Goal: Information Seeking & Learning: Learn about a topic

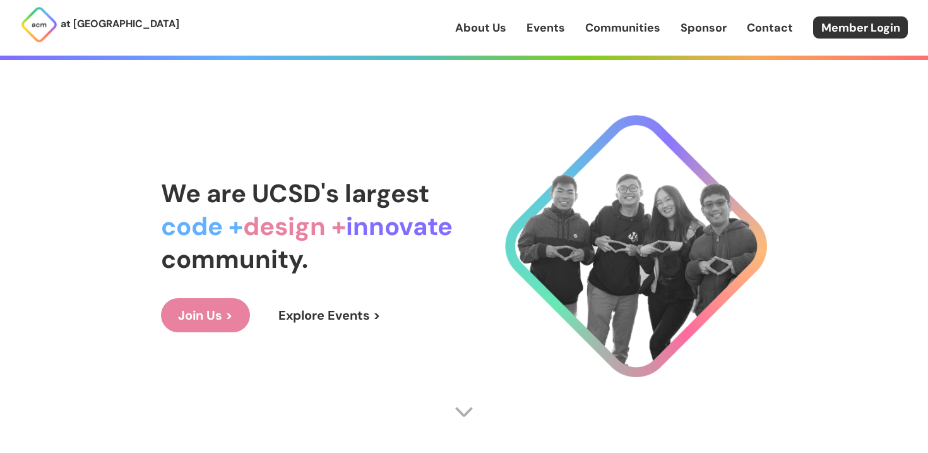
click at [609, 29] on link "Communities" at bounding box center [622, 28] width 75 height 16
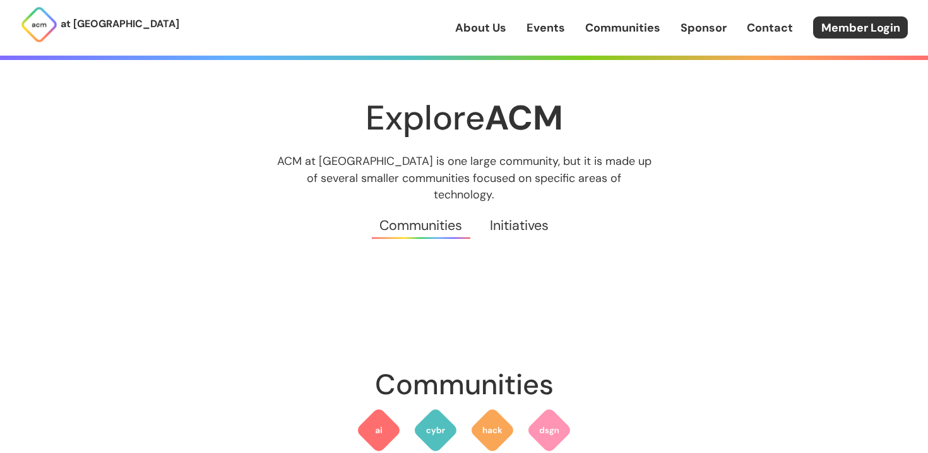
click at [509, 208] on link "Initiatives" at bounding box center [519, 225] width 86 height 45
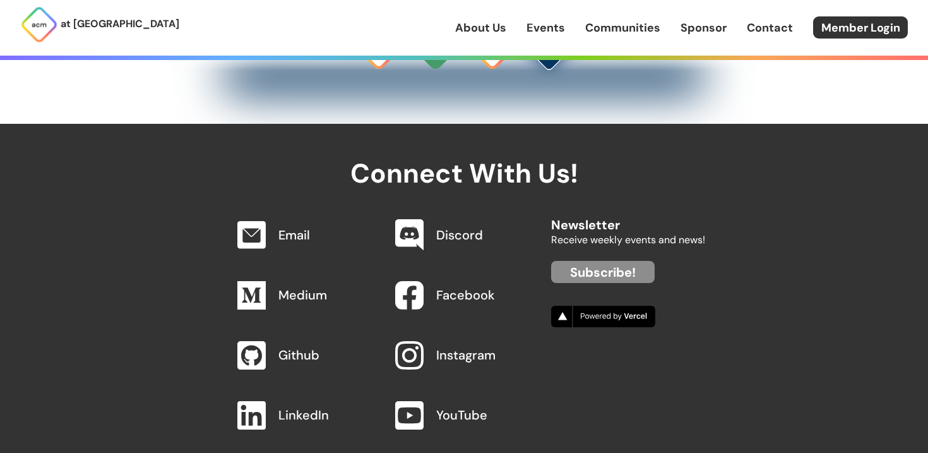
scroll to position [4007, 0]
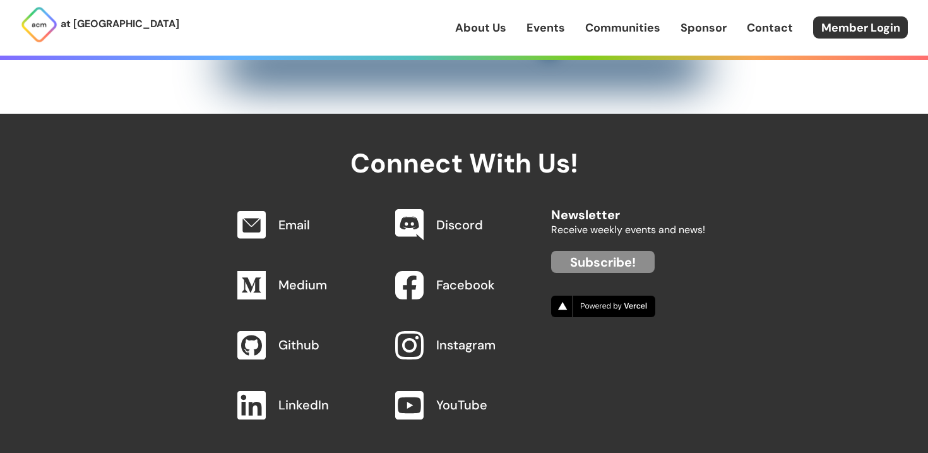
click at [607, 30] on link "Communities" at bounding box center [622, 28] width 75 height 16
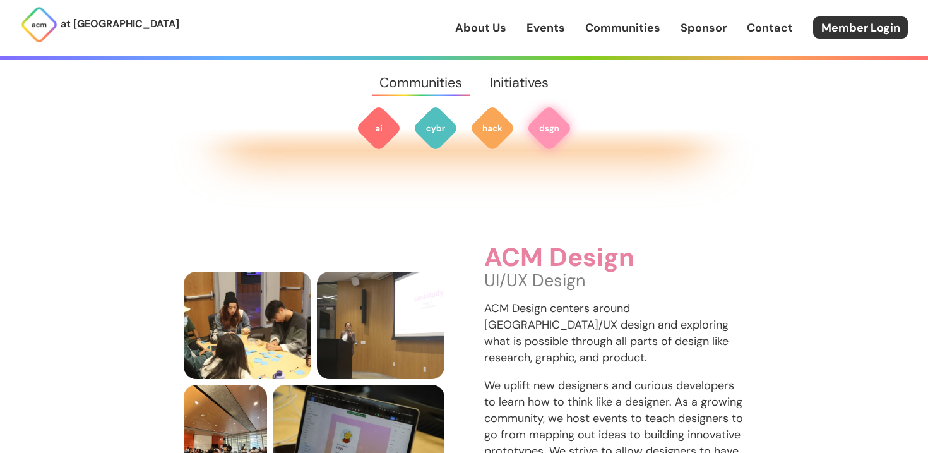
click at [529, 31] on link "Events" at bounding box center [546, 28] width 39 height 16
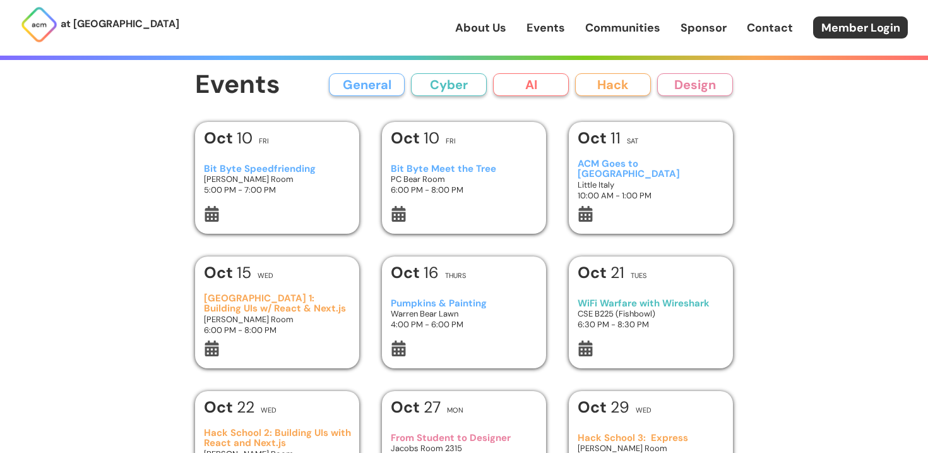
click at [504, 83] on button "AI" at bounding box center [531, 84] width 76 height 23
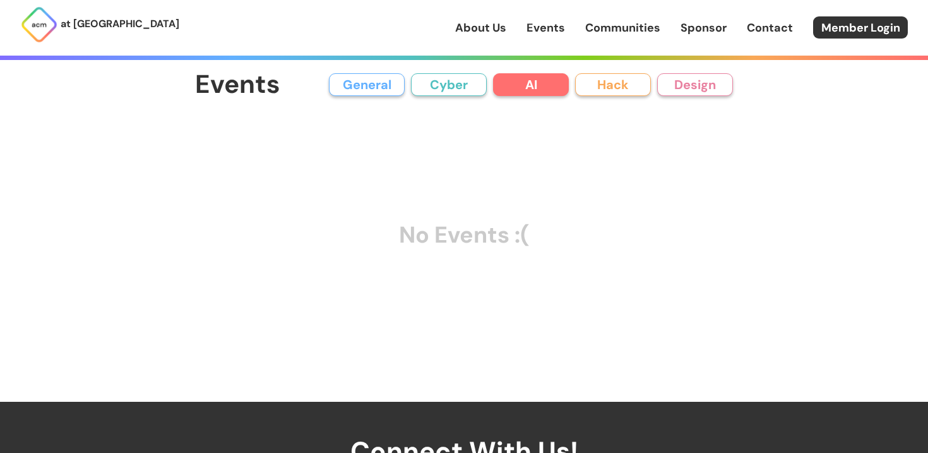
click at [379, 82] on button "General" at bounding box center [367, 84] width 76 height 23
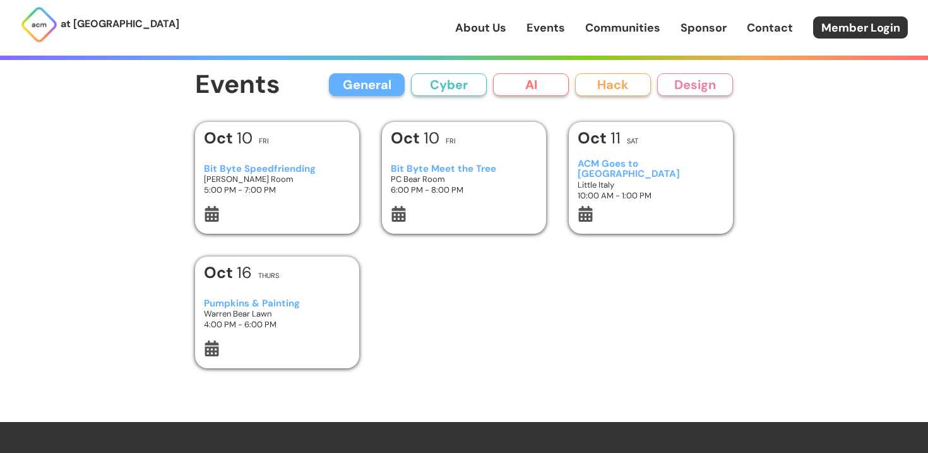
click at [358, 75] on button "General" at bounding box center [367, 84] width 76 height 23
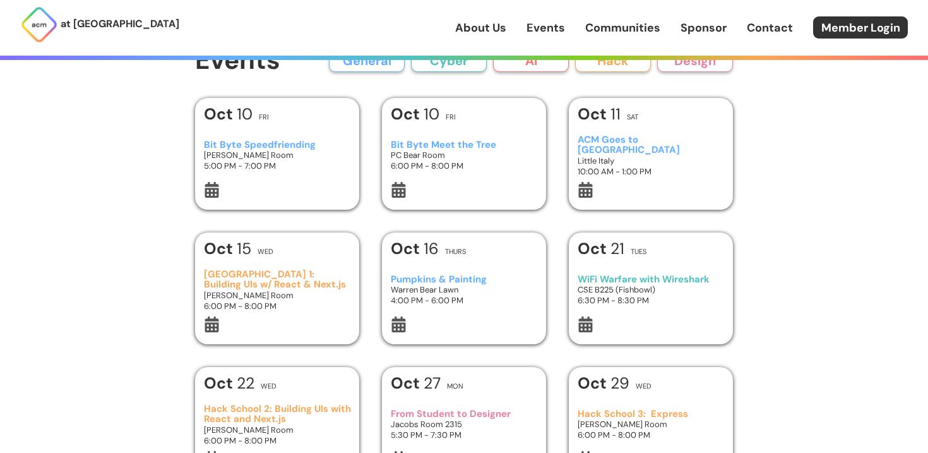
scroll to position [1, 0]
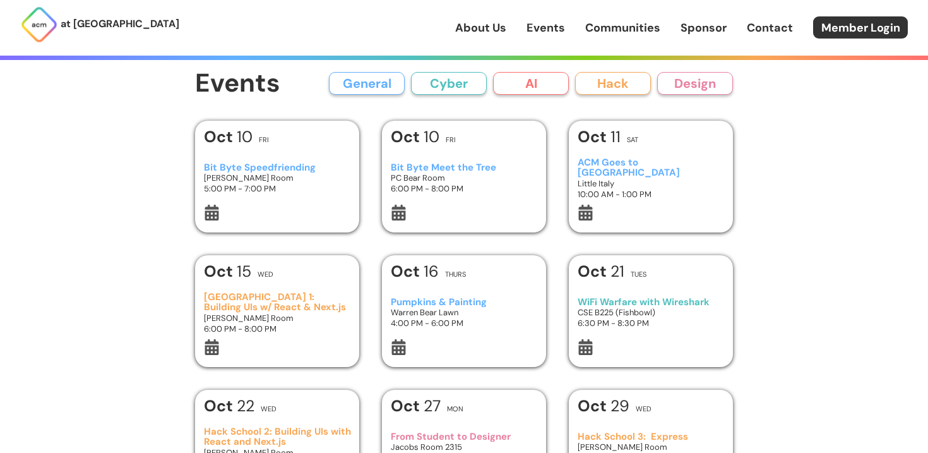
click at [695, 86] on button "Design" at bounding box center [695, 83] width 76 height 23
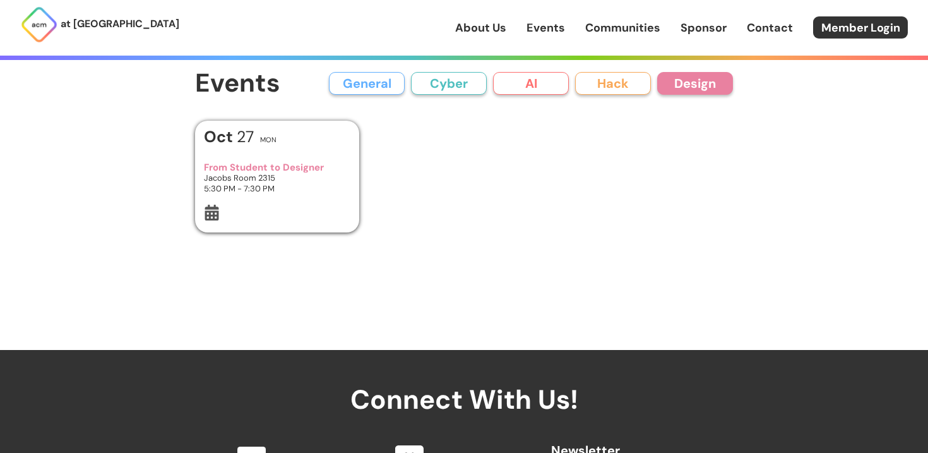
click at [695, 86] on button "Design" at bounding box center [695, 83] width 76 height 23
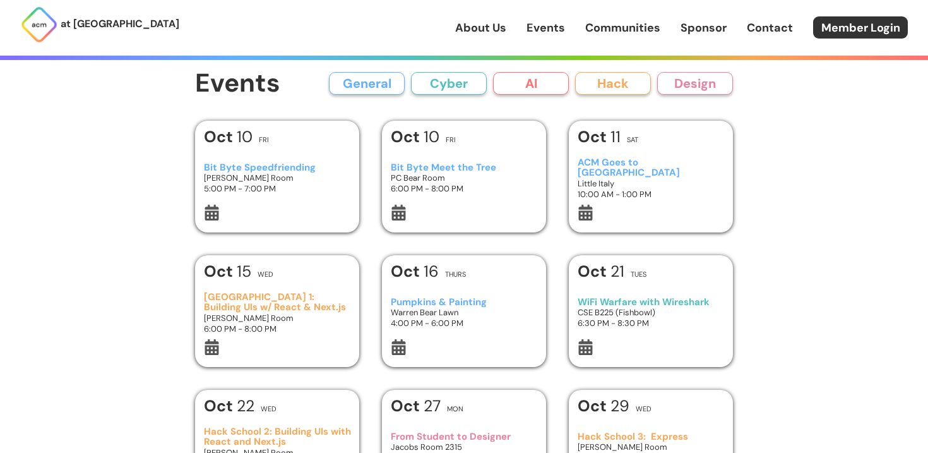
click at [590, 180] on h3 "Little Italy" at bounding box center [651, 183] width 147 height 11
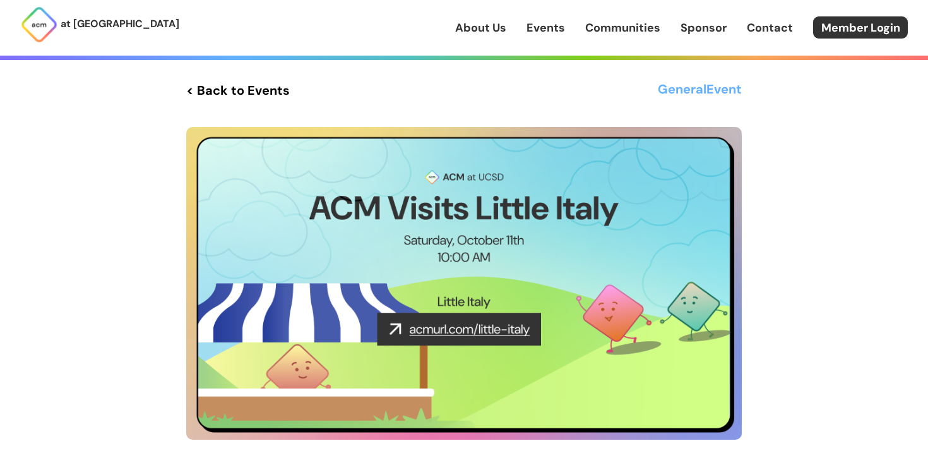
click at [423, 329] on img at bounding box center [464, 283] width 556 height 313
click at [441, 337] on img at bounding box center [464, 283] width 556 height 313
